Goal: Information Seeking & Learning: Find specific fact

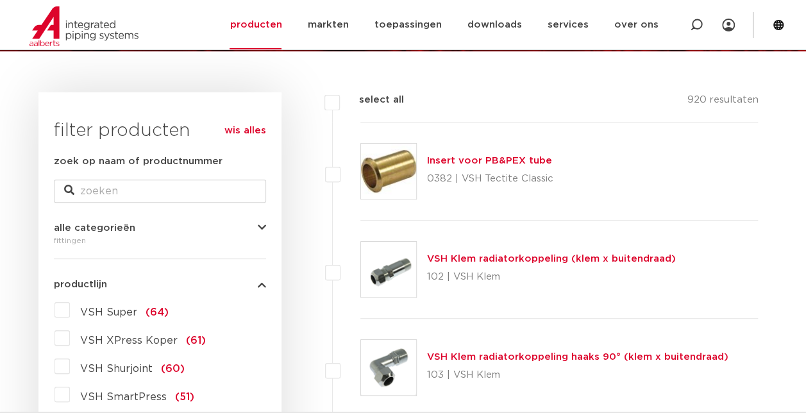
scroll to position [241, 0]
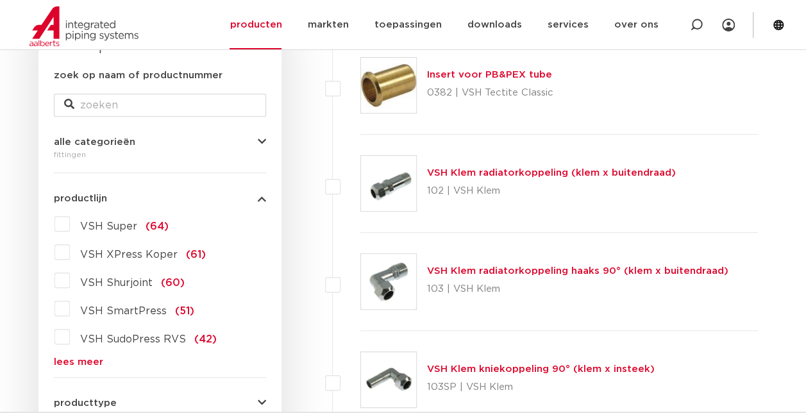
click at [67, 360] on link "lees meer" at bounding box center [160, 362] width 212 height 10
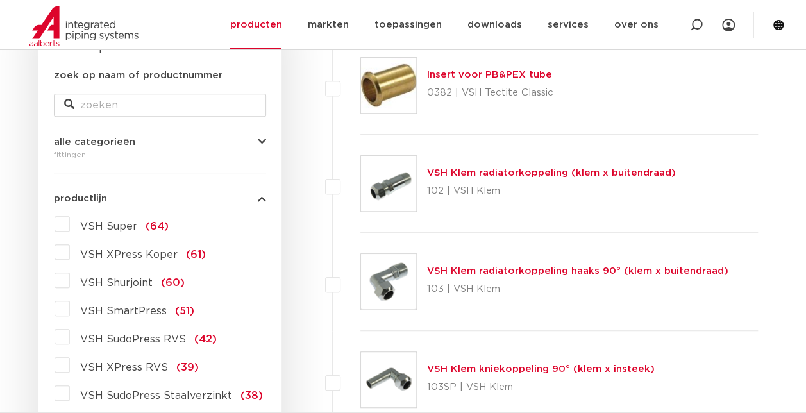
click at [70, 364] on label "VSH XPress RVS (39)" at bounding box center [134, 365] width 129 height 21
click at [0, 0] on input "VSH XPress RVS (39)" at bounding box center [0, 0] width 0 height 0
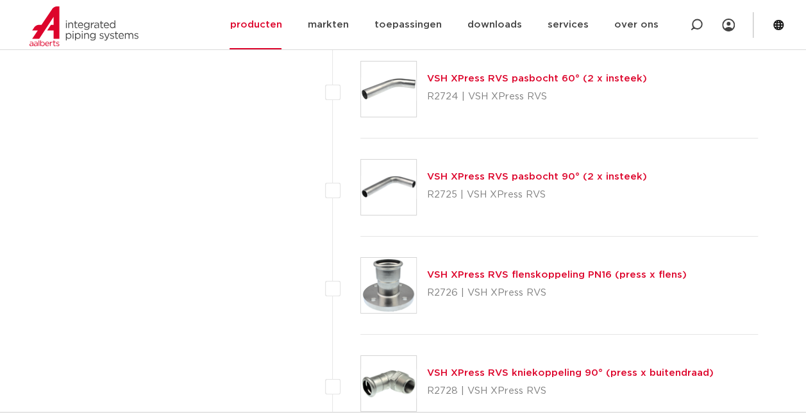
scroll to position [2209, 0]
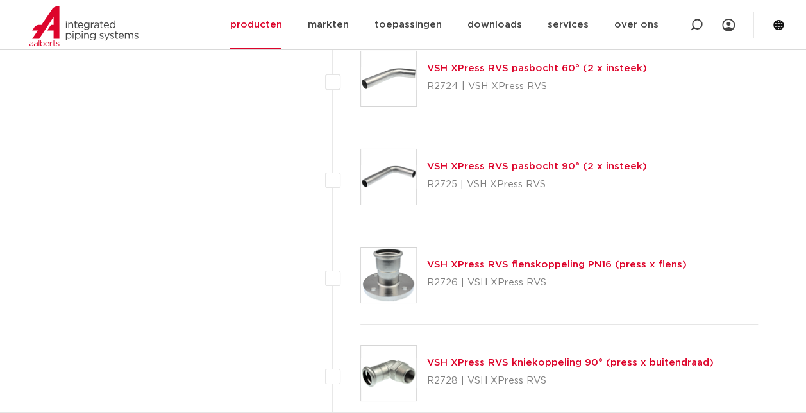
click at [532, 260] on link "VSH XPress RVS flenskoppeling PN16 (press x flens)" at bounding box center [557, 265] width 260 height 10
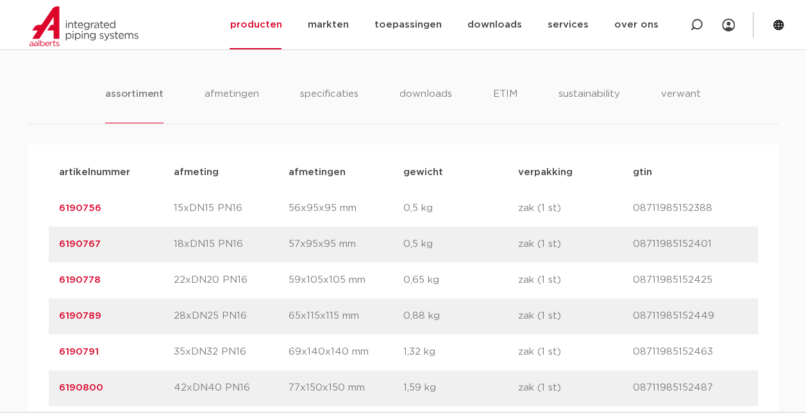
scroll to position [800, 0]
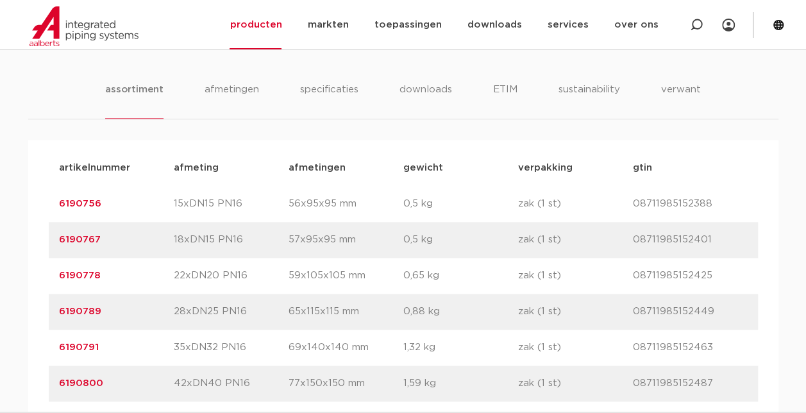
click at [108, 309] on p "6190789" at bounding box center [116, 311] width 115 height 15
click at [110, 314] on p "6190789" at bounding box center [116, 311] width 115 height 15
drag, startPoint x: 110, startPoint y: 314, endPoint x: 60, endPoint y: 312, distance: 50.7
click at [60, 312] on p "6190789" at bounding box center [116, 311] width 115 height 15
copy link "6190789"
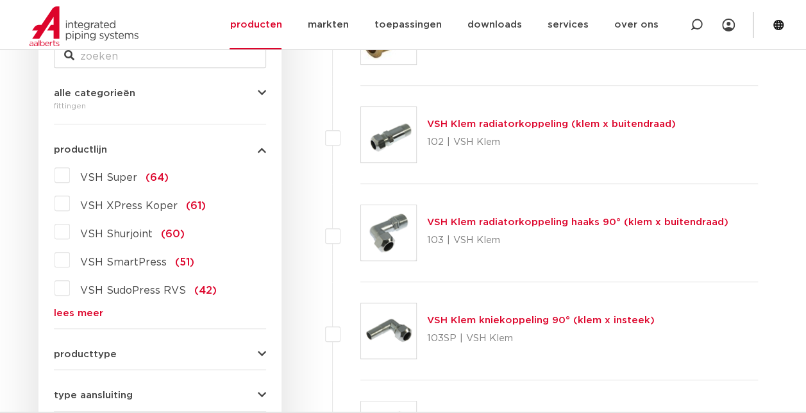
scroll to position [297, 0]
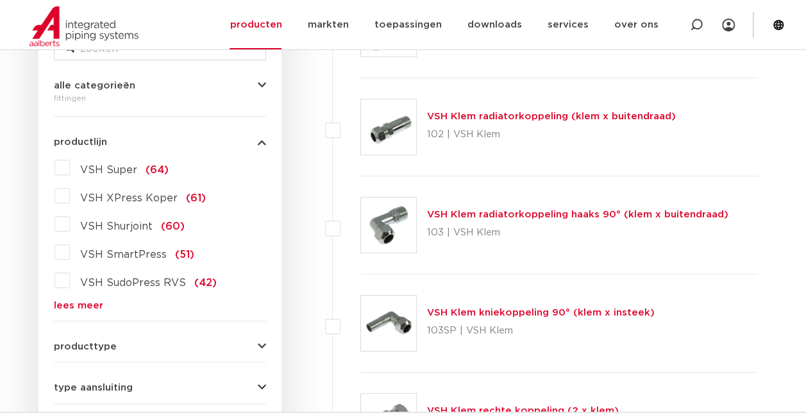
click at [70, 283] on label "VSH SudoPress RVS (42)" at bounding box center [143, 280] width 147 height 21
click at [0, 0] on input "VSH SudoPress RVS (42)" at bounding box center [0, 0] width 0 height 0
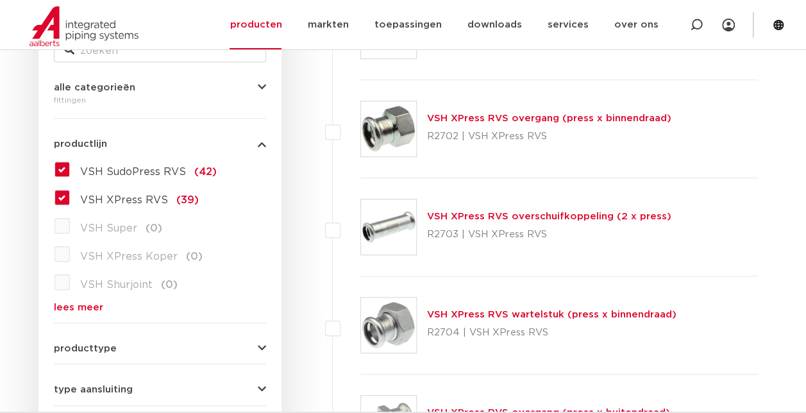
scroll to position [297, 0]
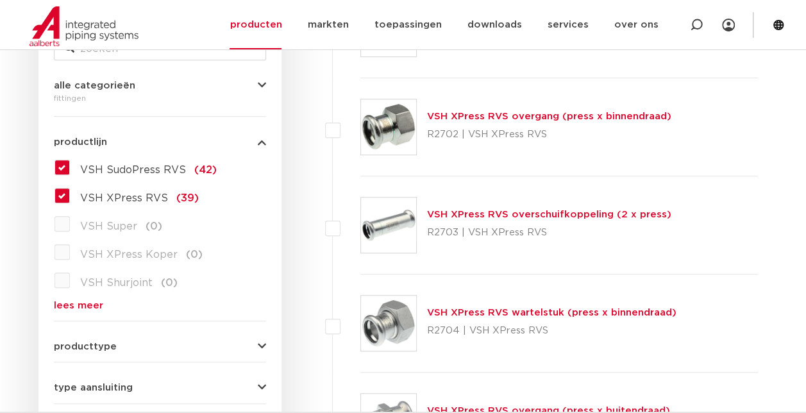
click at [70, 199] on label "VSH XPress RVS (39)" at bounding box center [134, 195] width 129 height 21
click at [0, 0] on input "VSH XPress RVS (39)" at bounding box center [0, 0] width 0 height 0
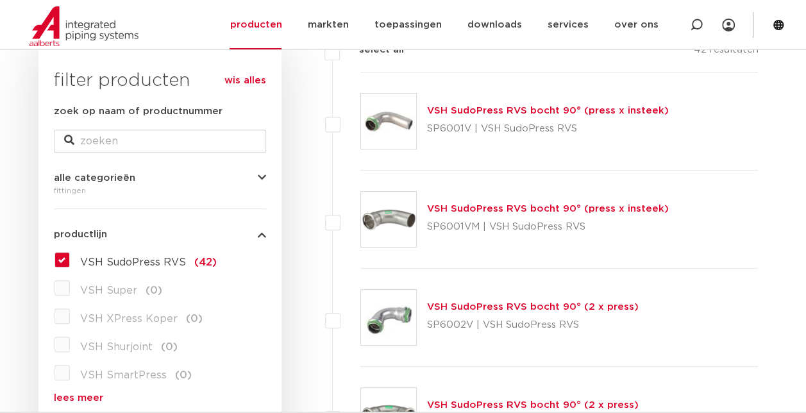
scroll to position [194, 0]
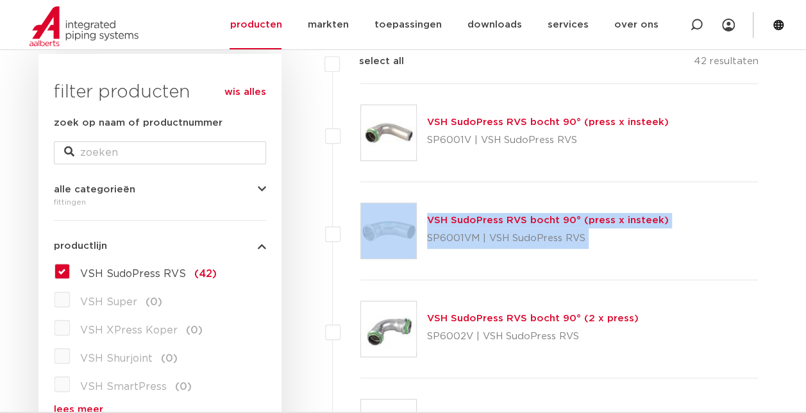
drag, startPoint x: 305, startPoint y: 239, endPoint x: 293, endPoint y: 283, distance: 45.7
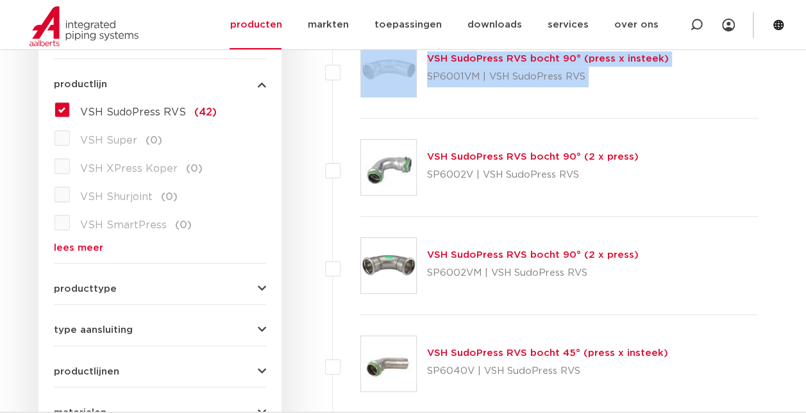
scroll to position [360, 0]
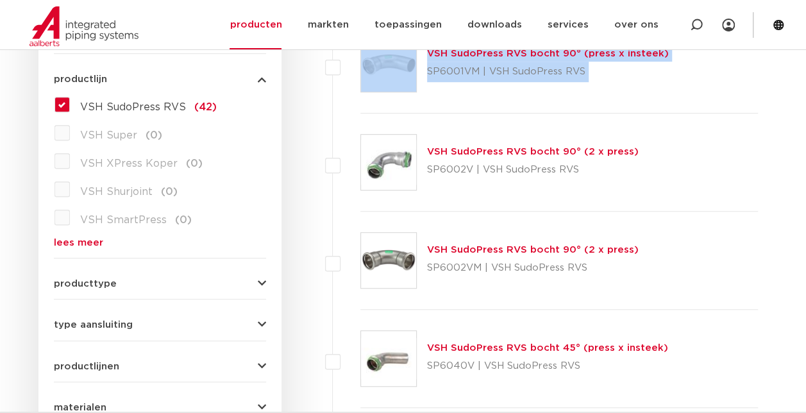
click at [69, 244] on link "lees meer" at bounding box center [160, 243] width 212 height 10
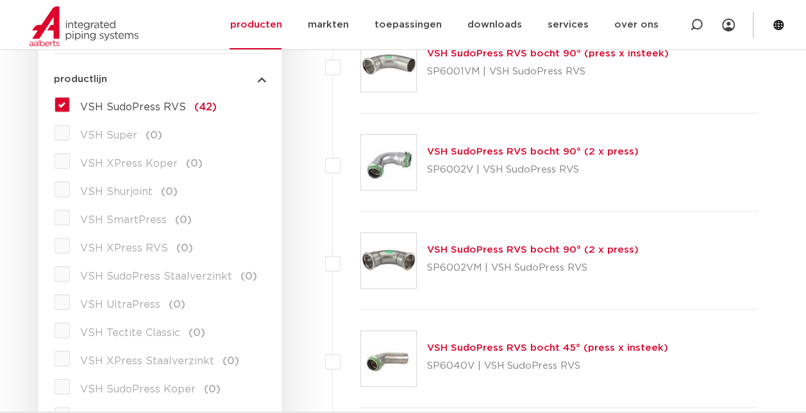
click at [70, 244] on label "VSH XPress RVS (0)" at bounding box center [131, 245] width 123 height 21
click at [70, 108] on label "VSH SudoPress RVS (42)" at bounding box center [143, 104] width 147 height 21
click at [0, 0] on input "VSH SudoPress RVS (42)" at bounding box center [0, 0] width 0 height 0
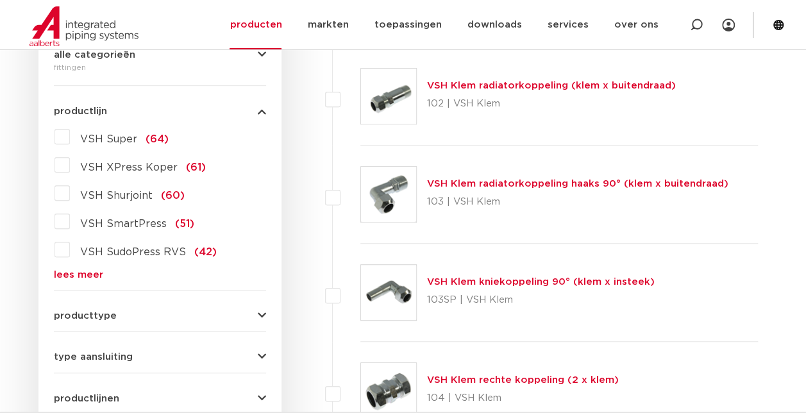
scroll to position [360, 0]
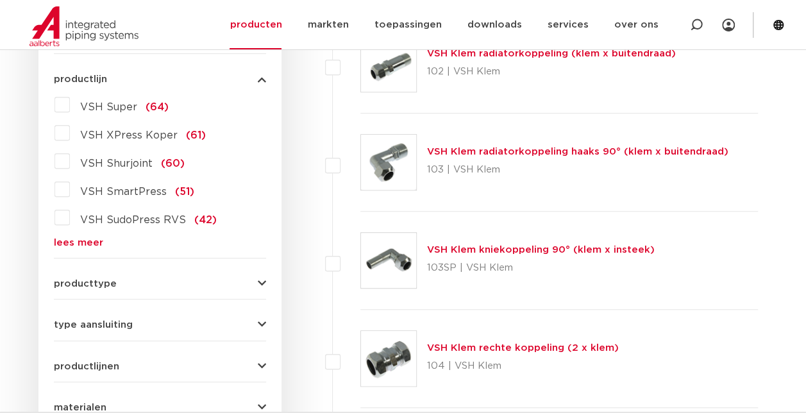
click at [78, 239] on link "lees meer" at bounding box center [160, 243] width 212 height 10
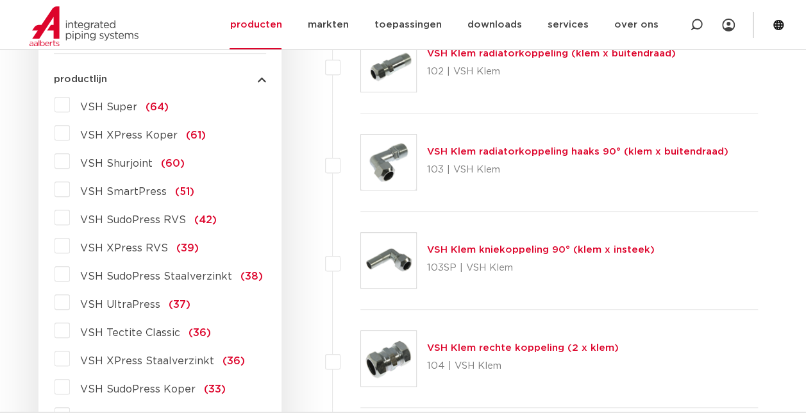
click at [70, 249] on label "VSH XPress RVS (39)" at bounding box center [134, 245] width 129 height 21
click at [0, 0] on input "VSH XPress RVS (39)" at bounding box center [0, 0] width 0 height 0
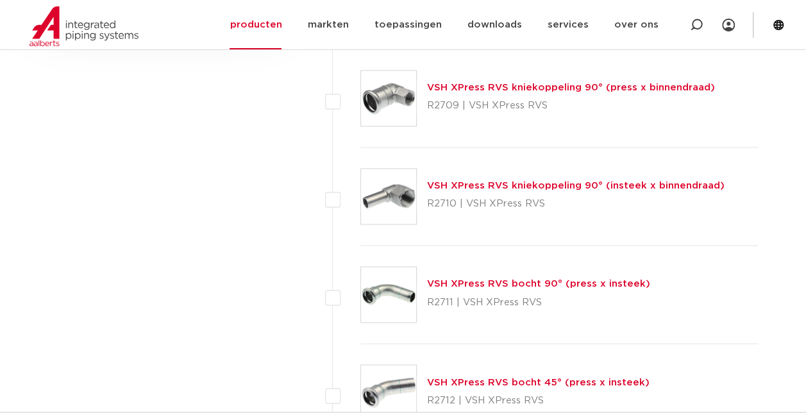
scroll to position [931, 0]
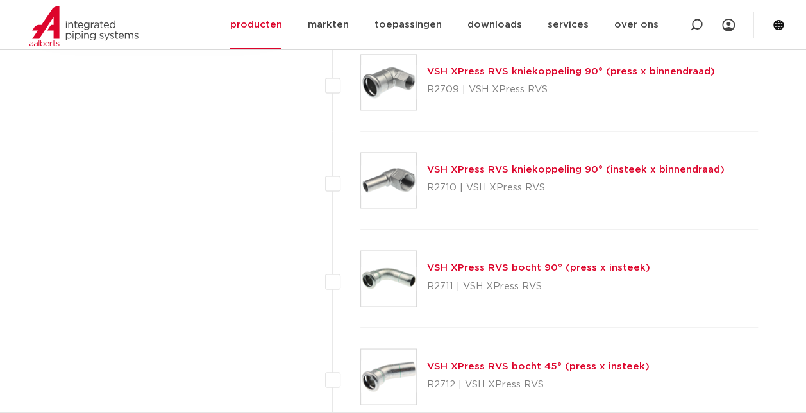
click at [491, 265] on link "VSH XPress RVS bocht 90° (press x insteek)" at bounding box center [538, 268] width 223 height 10
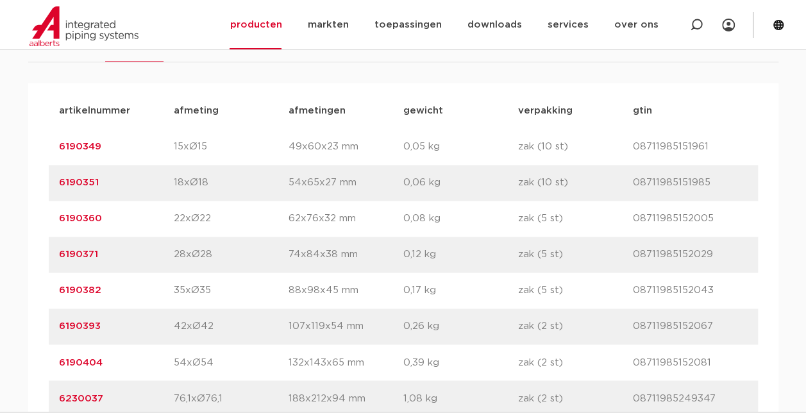
scroll to position [862, 0]
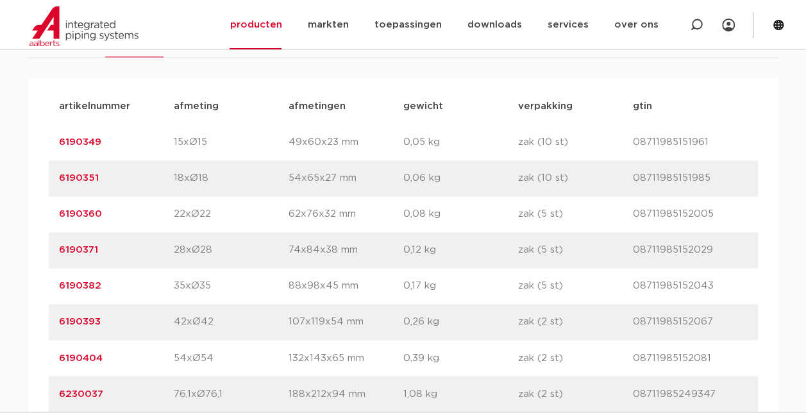
drag, startPoint x: 105, startPoint y: 250, endPoint x: 61, endPoint y: 251, distance: 44.3
click at [61, 251] on p "6190371" at bounding box center [116, 249] width 115 height 15
drag, startPoint x: 61, startPoint y: 251, endPoint x: 71, endPoint y: 248, distance: 10.1
copy link "6190371"
